Goal: Task Accomplishment & Management: Use online tool/utility

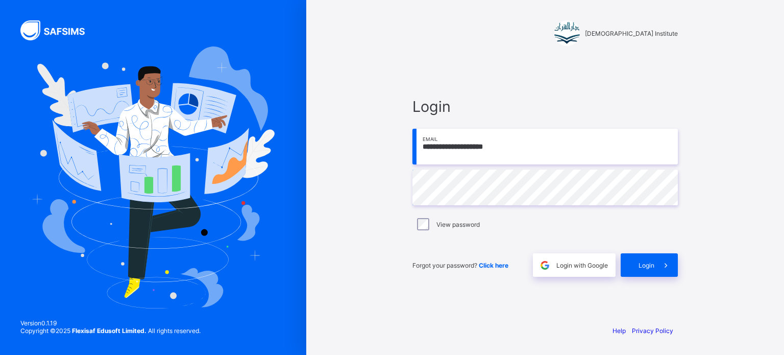
click at [528, 151] on input "**********" at bounding box center [546, 147] width 266 height 36
drag, startPoint x: 413, startPoint y: 149, endPoint x: 460, endPoint y: 152, distance: 47.1
click at [460, 152] on input "**********" at bounding box center [546, 147] width 266 height 36
click at [470, 153] on input "**********" at bounding box center [546, 147] width 266 height 36
type input "**********"
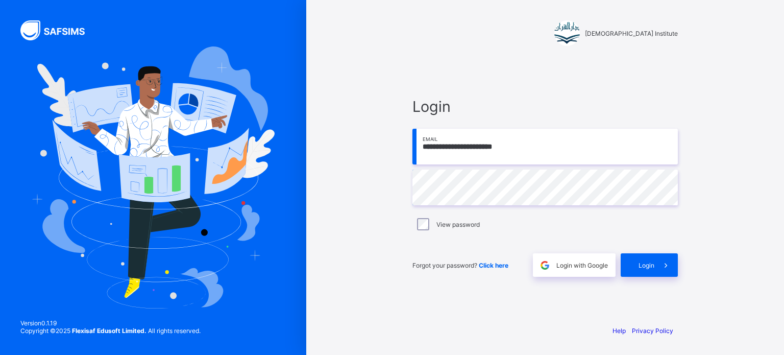
click at [298, 164] on div "**********" at bounding box center [392, 177] width 784 height 355
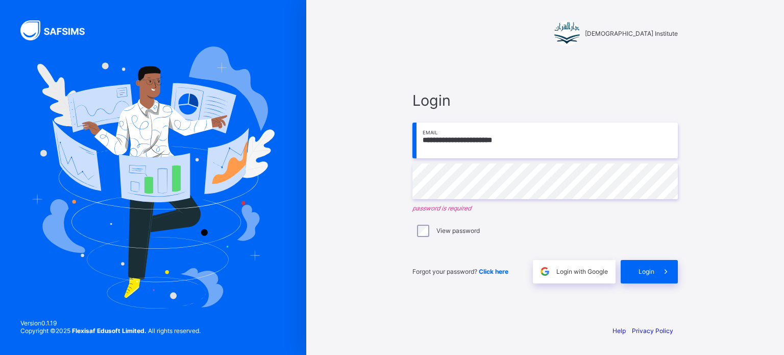
click at [420, 222] on div "View password" at bounding box center [546, 230] width 266 height 21
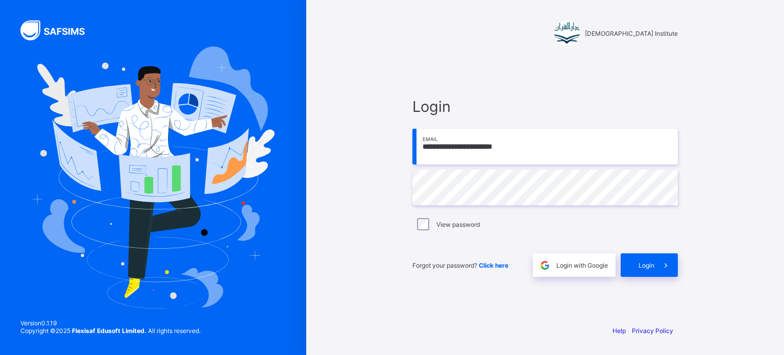
click at [437, 223] on label "View password" at bounding box center [458, 225] width 43 height 8
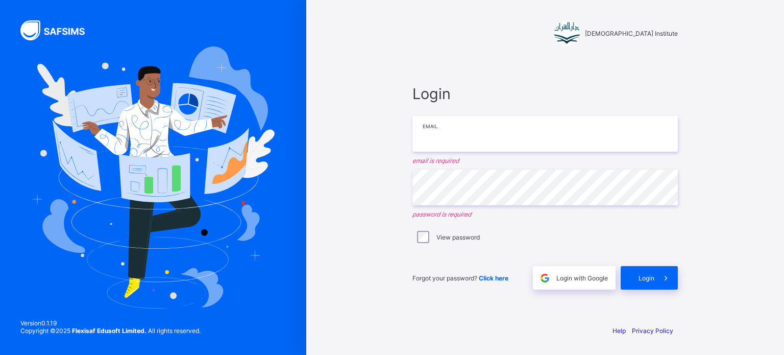
click at [479, 130] on input "email" at bounding box center [546, 134] width 266 height 36
type input "**********"
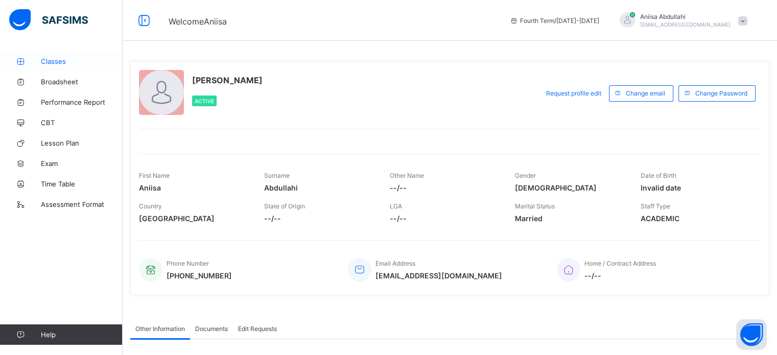
click at [45, 59] on span "Classes" at bounding box center [82, 61] width 82 height 8
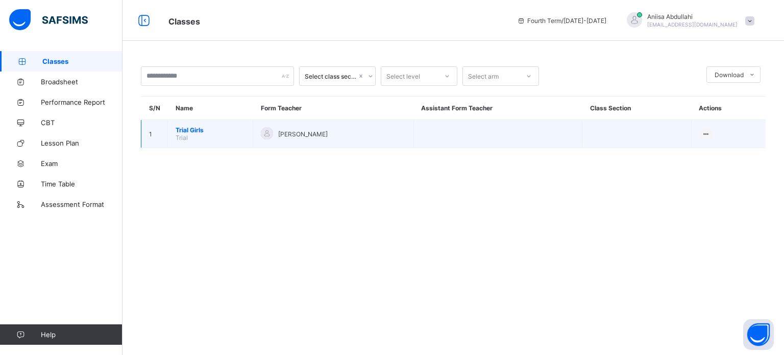
click at [209, 133] on span "Trial Girls" at bounding box center [210, 130] width 69 height 8
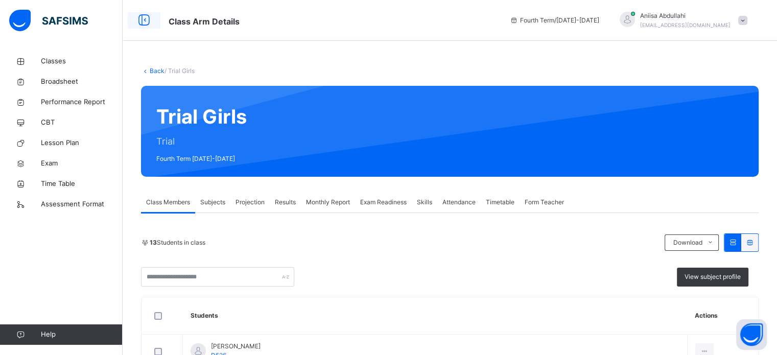
click at [145, 22] on icon at bounding box center [143, 20] width 17 height 18
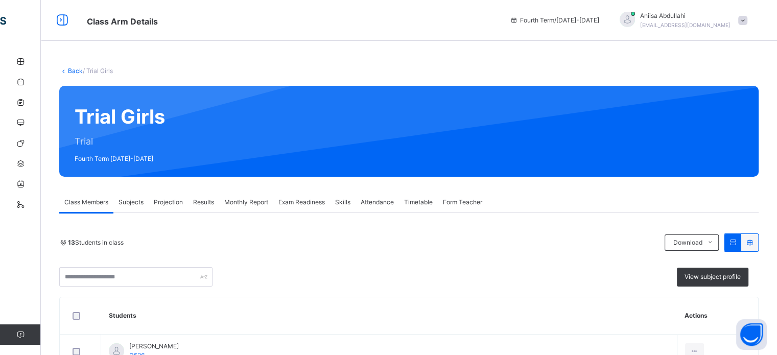
click at [171, 203] on span "Projection" at bounding box center [168, 202] width 29 height 9
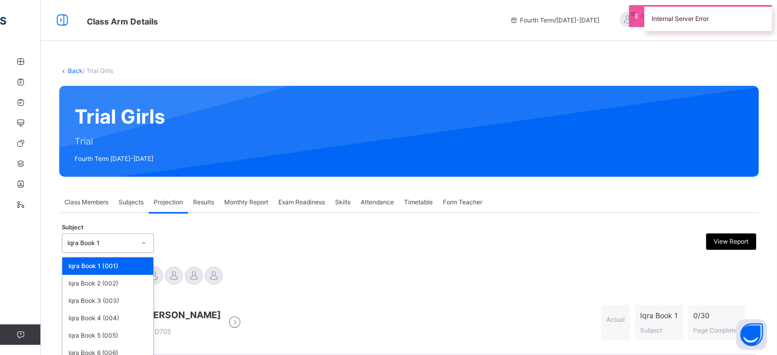
scroll to position [45, 0]
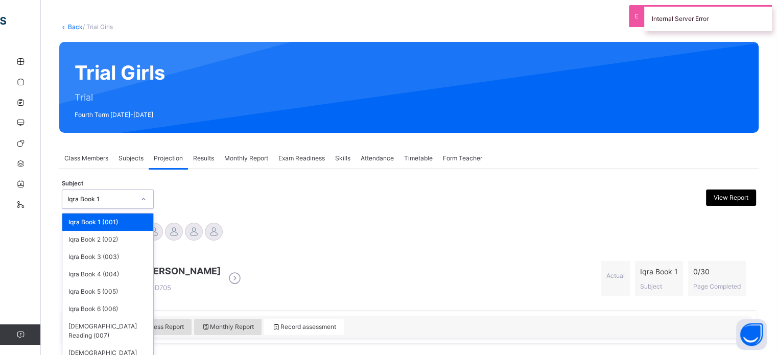
click at [123, 209] on div "option Iqra Book 1 (001) focused, 1 of 8. 8 results available. Use Up and Down …" at bounding box center [108, 198] width 92 height 19
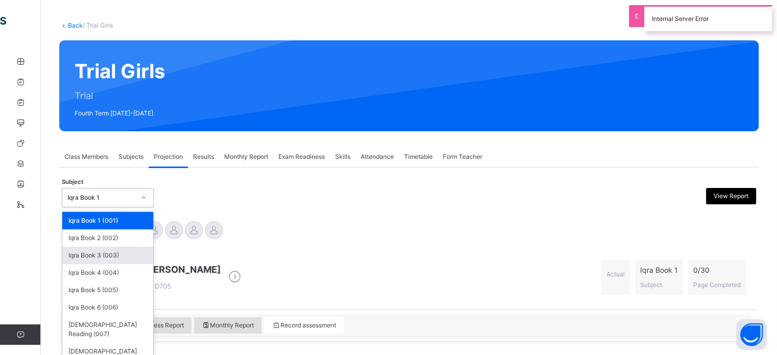
click at [119, 260] on div "Iqra Book 3 (003)" at bounding box center [107, 255] width 91 height 17
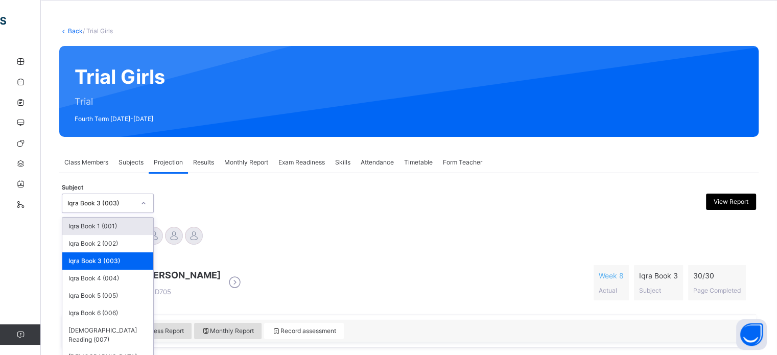
click at [87, 213] on div "option Iqra Book 3 (003), selected. option Iqra Book 1 (001) focused, 1 of 8. 8…" at bounding box center [108, 203] width 92 height 19
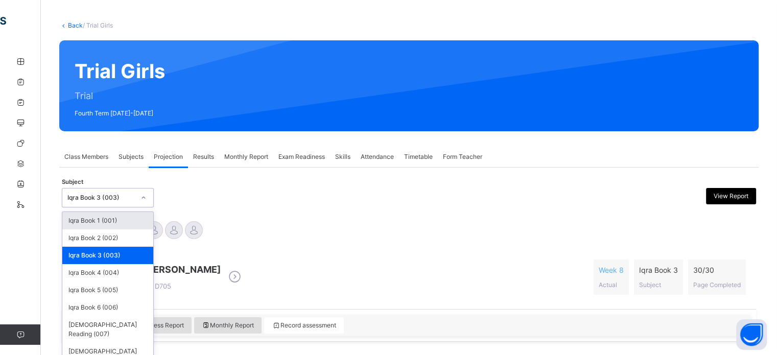
click at [108, 214] on div "Iqra Book 1 (001)" at bounding box center [107, 220] width 91 height 17
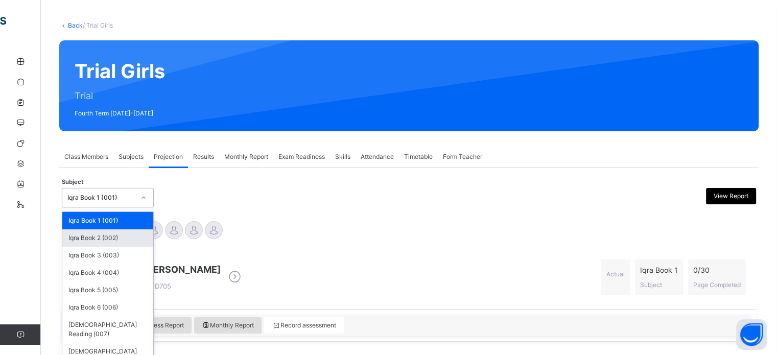
click at [101, 207] on div "option Iqra Book 1 (001), selected. option Iqra Book 2 (002) focused, 2 of 8. 8…" at bounding box center [108, 197] width 92 height 19
click at [101, 250] on div "Iqra Book 3 (003)" at bounding box center [107, 255] width 91 height 17
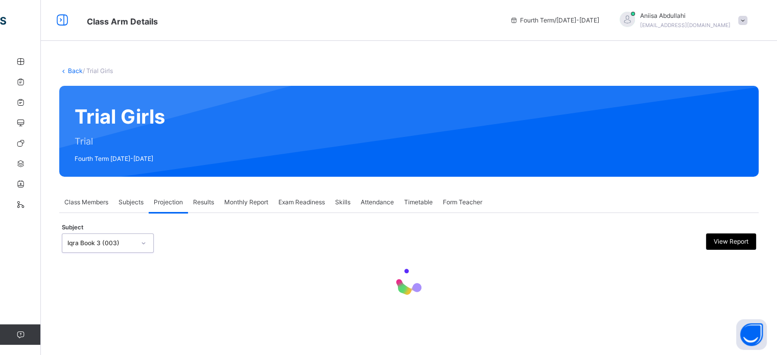
scroll to position [0, 0]
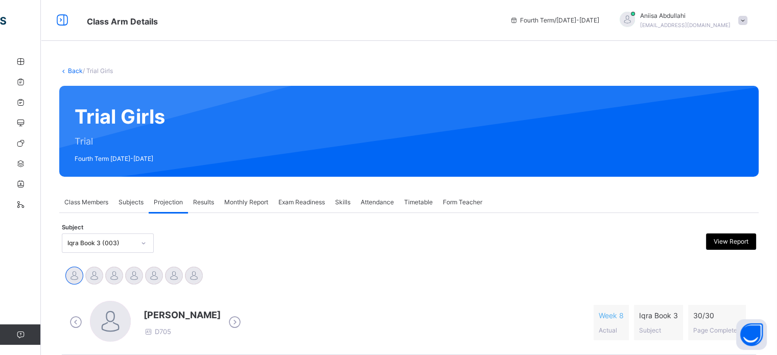
drag, startPoint x: 112, startPoint y: 230, endPoint x: 126, endPoint y: 244, distance: 19.1
click at [126, 244] on div "Subject Iqra Book 3 (003) View Report" at bounding box center [409, 243] width 694 height 30
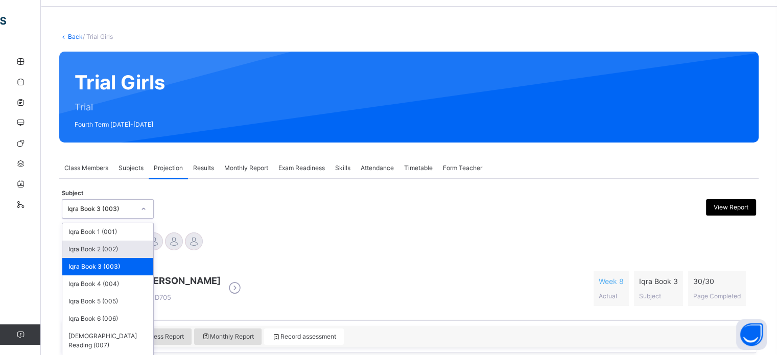
click at [126, 219] on div "option Iqra Book 3 (003), selected. option Iqra Book 2 (002) focused, 2 of 8. 8…" at bounding box center [108, 208] width 92 height 19
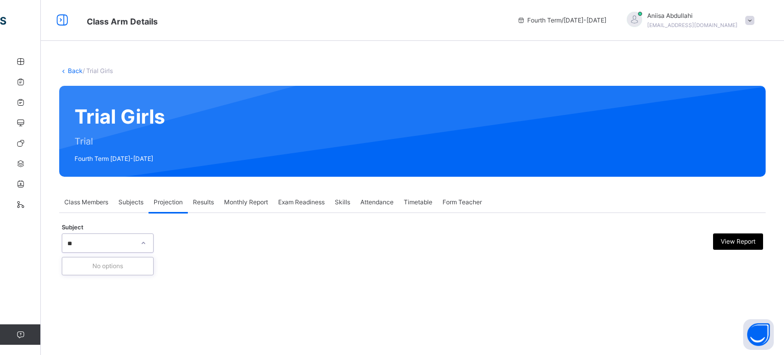
type input "*"
type input "***"
click at [79, 239] on div at bounding box center [98, 243] width 72 height 16
type input "*"
type input "**********"
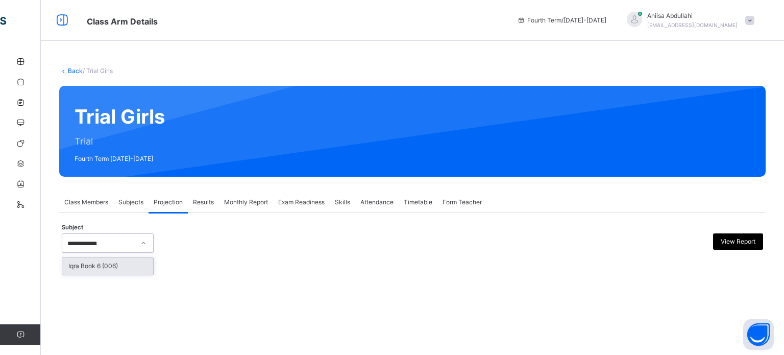
click at [130, 266] on div "Iqra Book 6 (006)" at bounding box center [107, 265] width 91 height 17
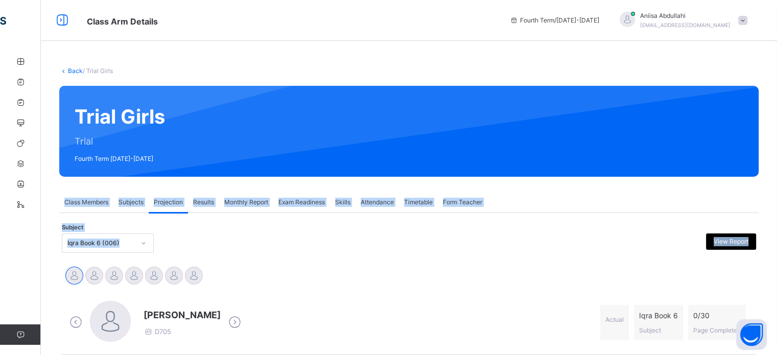
drag, startPoint x: 89, startPoint y: 270, endPoint x: 332, endPoint y: 110, distance: 290.8
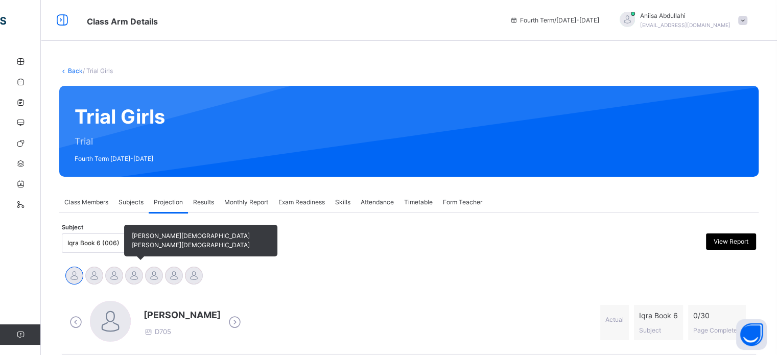
click at [132, 274] on div at bounding box center [134, 276] width 18 height 18
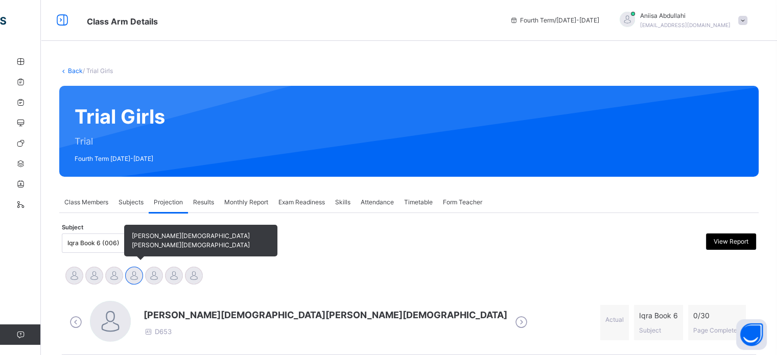
click at [132, 274] on div at bounding box center [134, 276] width 18 height 18
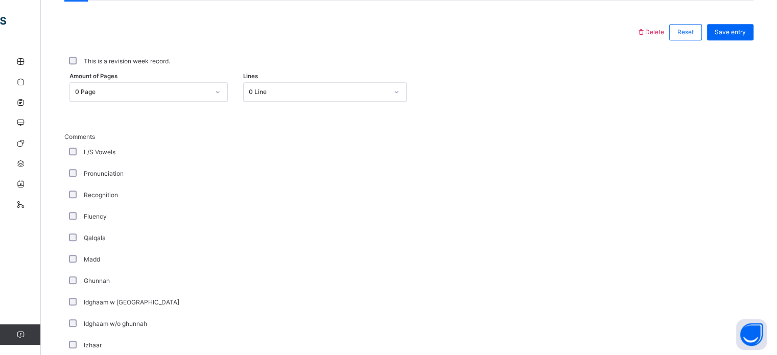
scroll to position [439, 0]
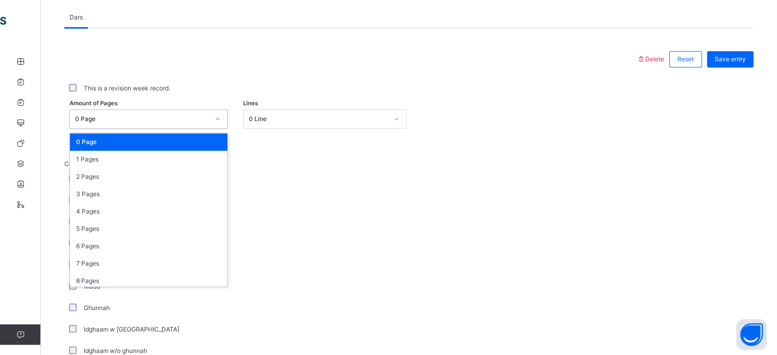
click at [129, 117] on div "0 Page" at bounding box center [142, 118] width 134 height 9
click at [129, 228] on div "5 Pages" at bounding box center [148, 228] width 157 height 17
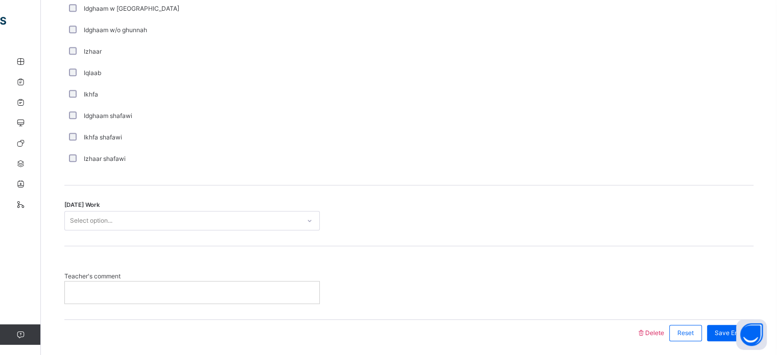
scroll to position [796, 0]
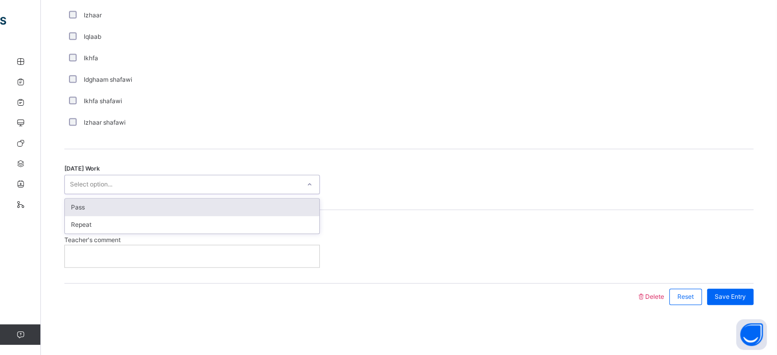
click at [162, 179] on div "Select option..." at bounding box center [182, 185] width 235 height 16
click at [155, 205] on div "Pass" at bounding box center [192, 207] width 254 height 17
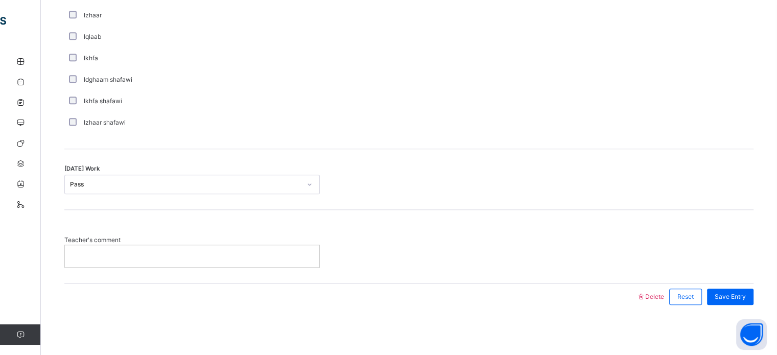
click at [157, 249] on div at bounding box center [192, 255] width 254 height 21
click at [738, 294] on span "Save Entry" at bounding box center [730, 296] width 31 height 9
